Goal: Find specific page/section: Find specific page/section

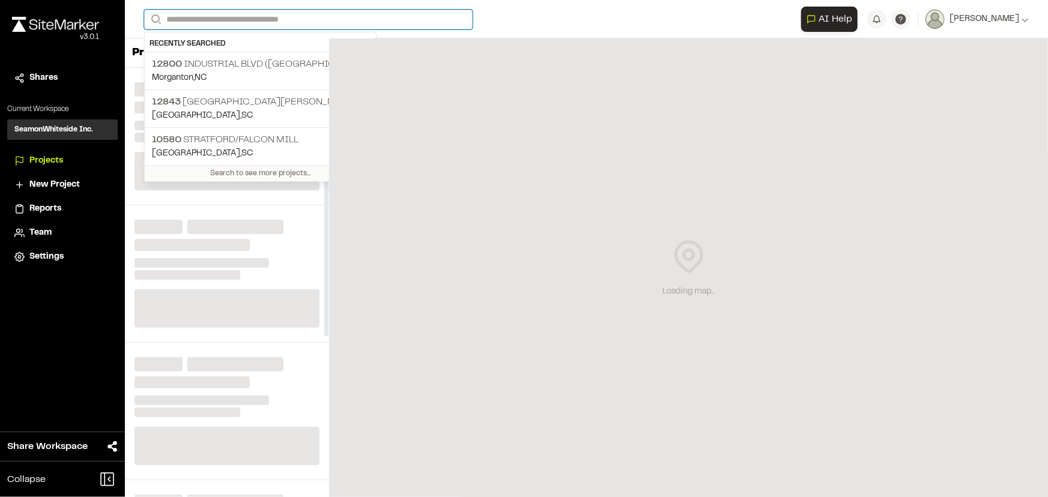
click at [255, 22] on input "Search" at bounding box center [308, 20] width 329 height 20
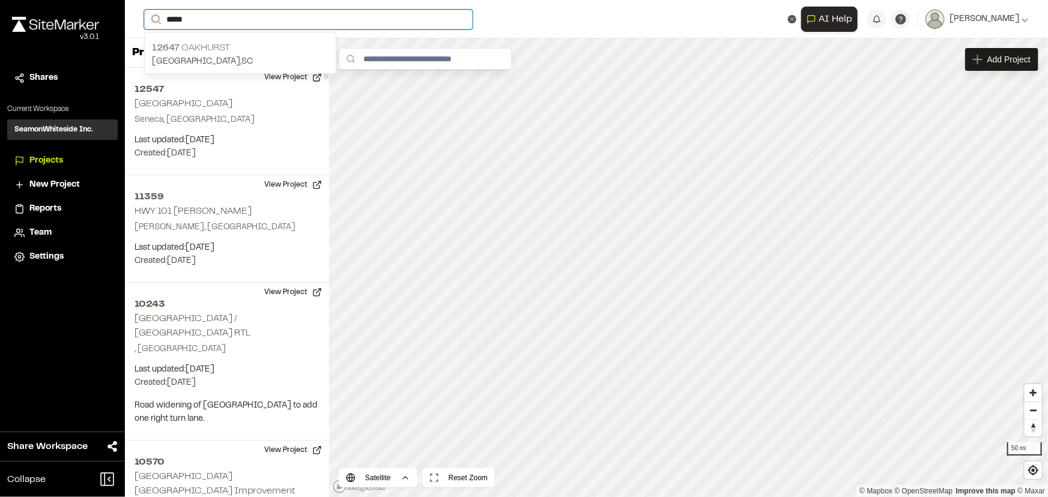
type input "*****"
click at [233, 60] on p "[GEOGRAPHIC_DATA] , [GEOGRAPHIC_DATA]" at bounding box center [240, 61] width 177 height 13
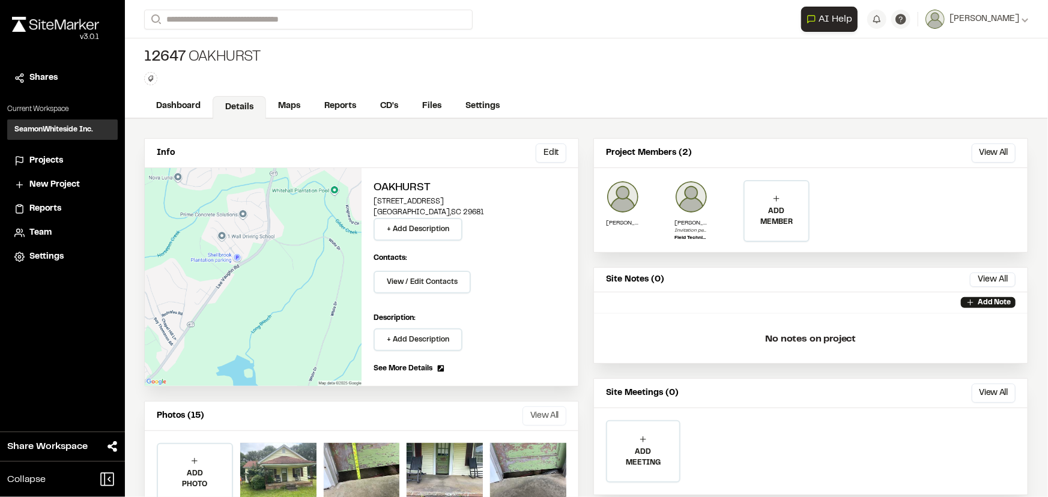
click at [538, 415] on button "View All" at bounding box center [545, 416] width 44 height 19
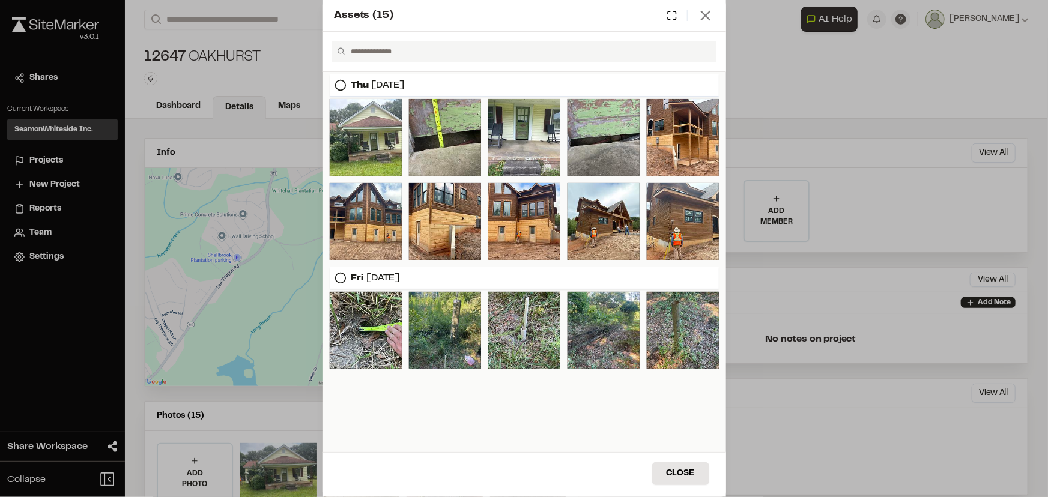
click at [712, 15] on icon at bounding box center [706, 15] width 17 height 17
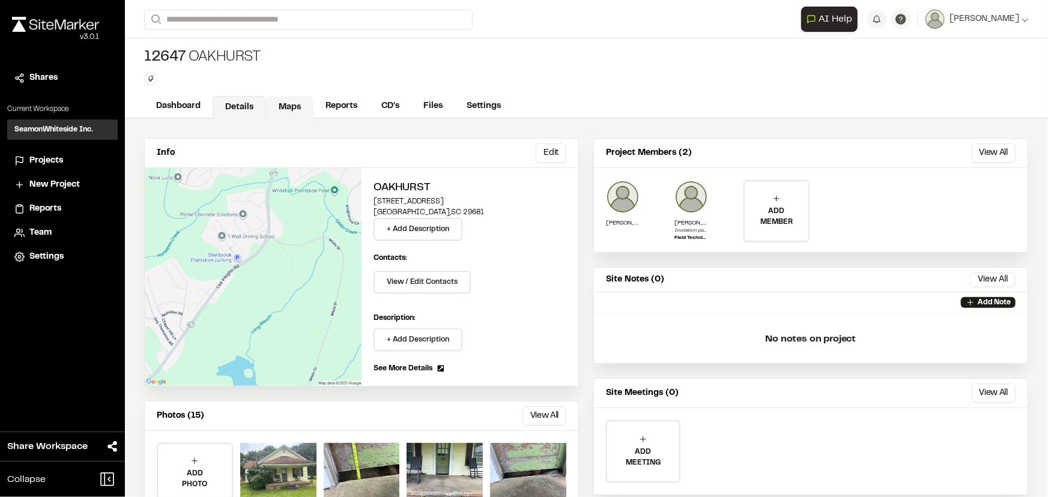
click at [289, 110] on link "Maps" at bounding box center [289, 107] width 47 height 23
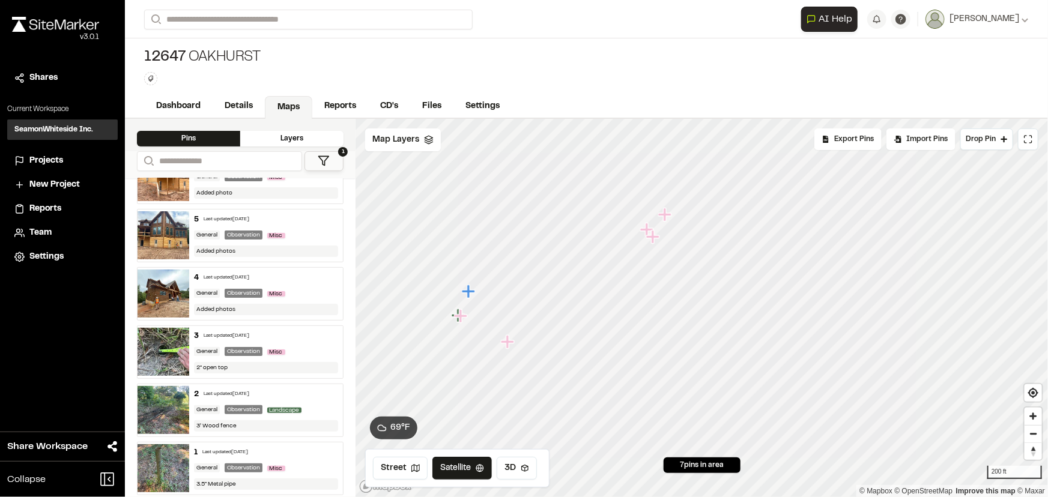
scroll to position [96, 0]
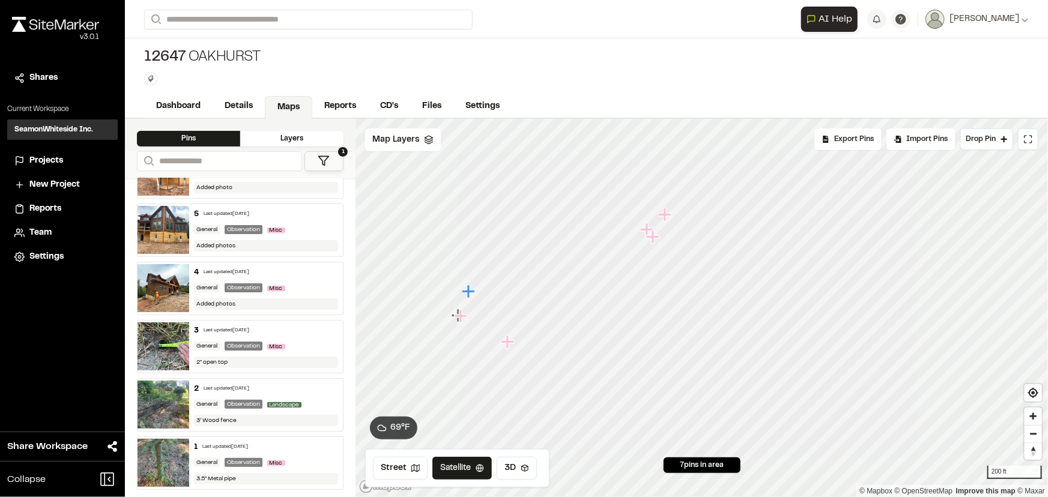
click at [467, 290] on icon "Map marker" at bounding box center [468, 291] width 13 height 13
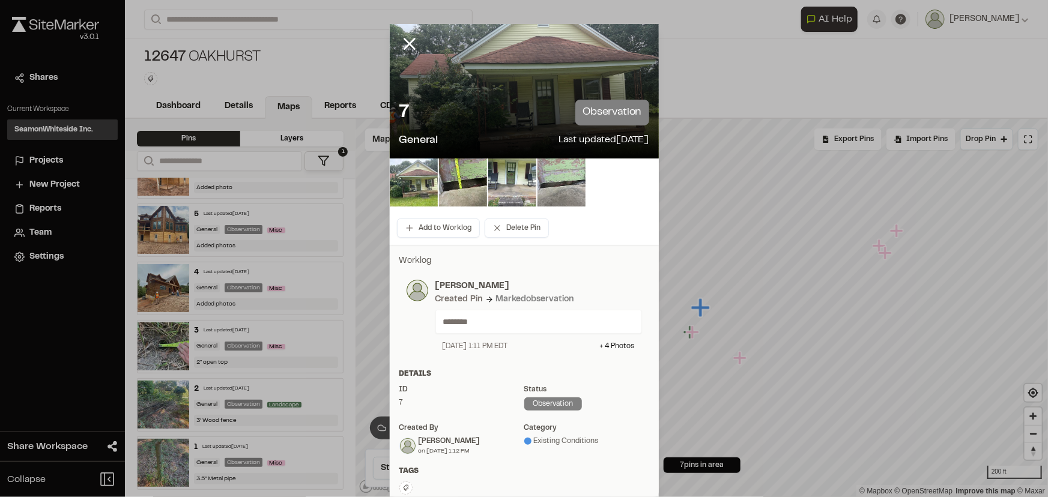
click at [565, 192] on img at bounding box center [562, 183] width 48 height 48
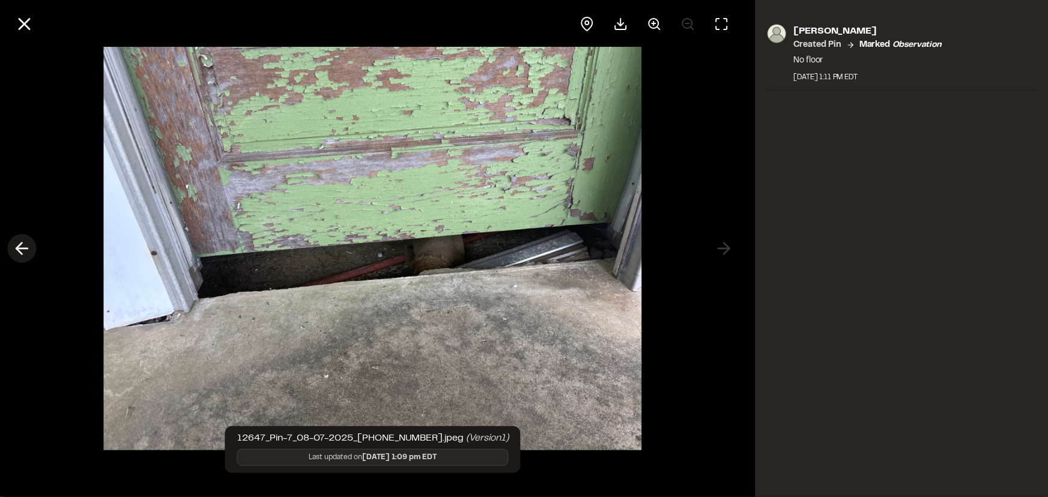
click at [24, 250] on icon at bounding box center [21, 249] width 19 height 20
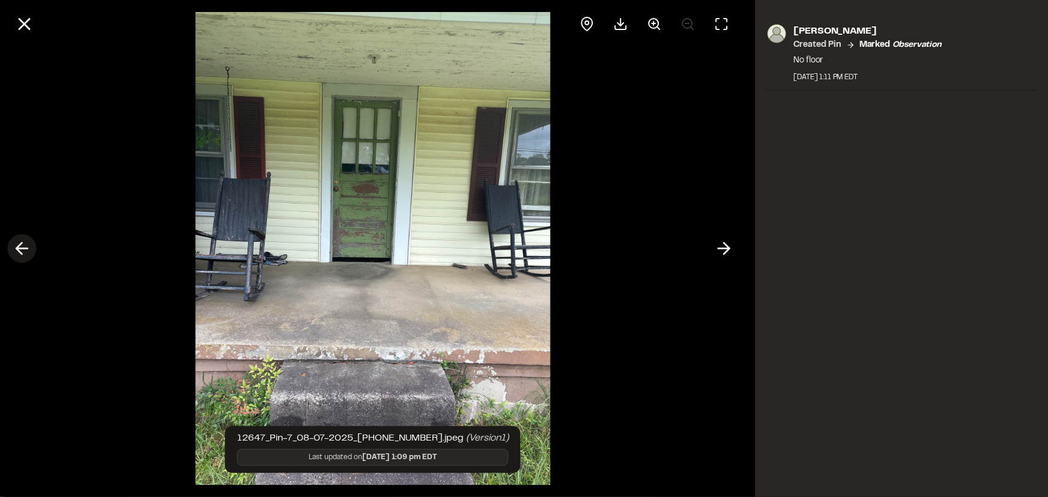
click at [24, 250] on icon at bounding box center [21, 249] width 19 height 20
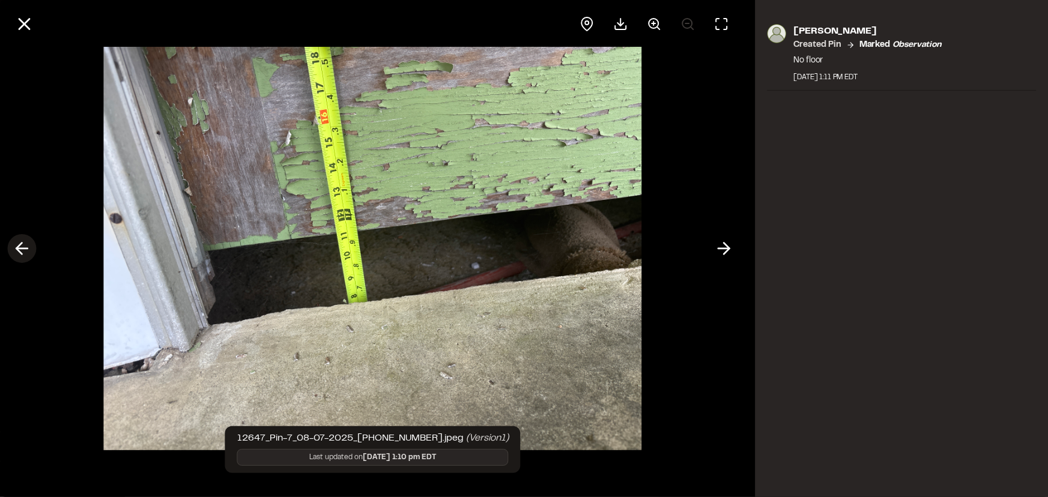
click at [25, 247] on icon at bounding box center [21, 249] width 19 height 20
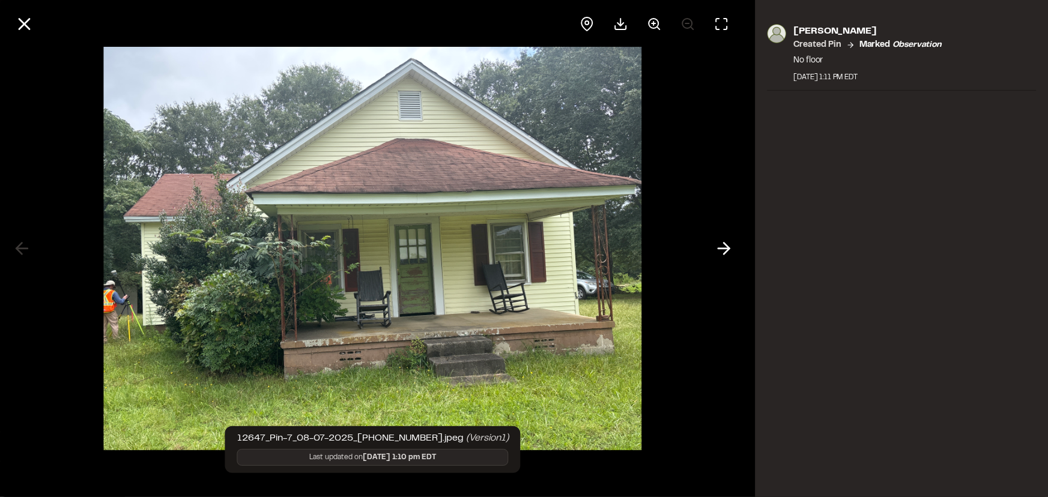
click at [17, 251] on div at bounding box center [373, 248] width 746 height 497
click at [15, 26] on icon at bounding box center [24, 24] width 20 height 20
